Goal: Task Accomplishment & Management: Complete application form

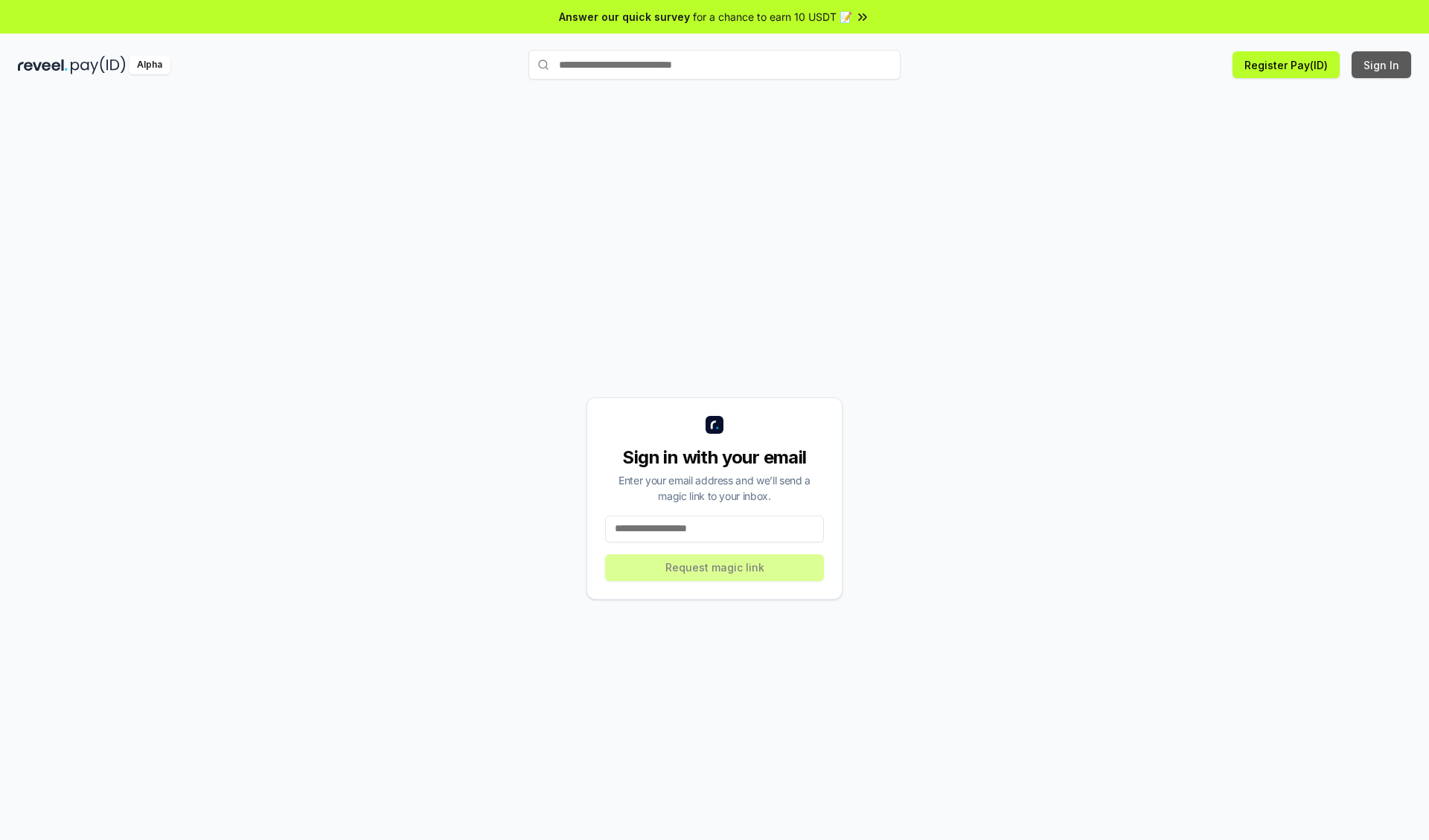
click at [1383, 64] on button "Sign In" at bounding box center [1382, 64] width 60 height 27
type input "**********"
click at [714, 567] on button "Request magic link" at bounding box center [714, 568] width 219 height 27
